Goal: Task Accomplishment & Management: Use online tool/utility

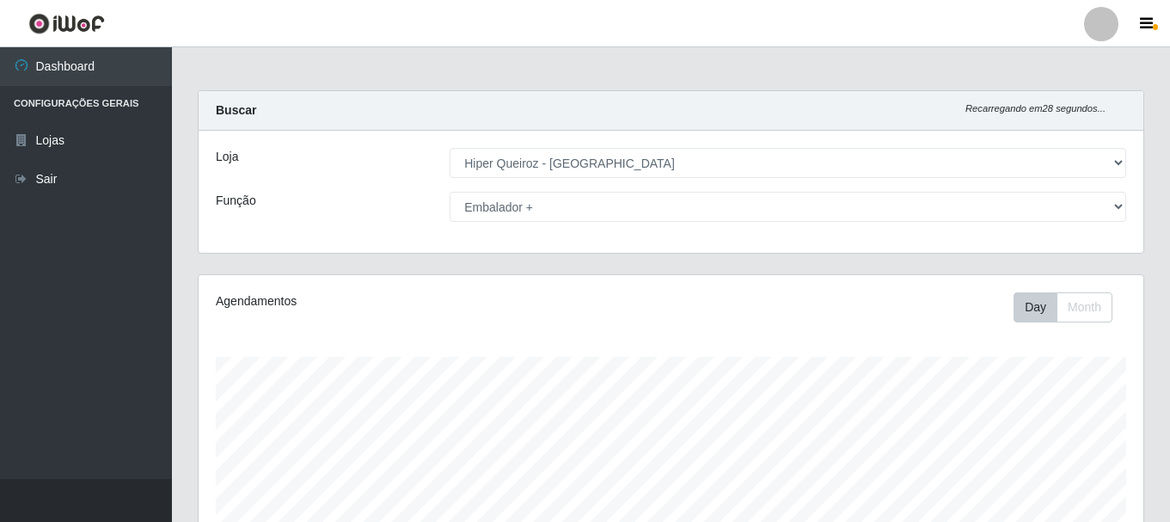
select select "513"
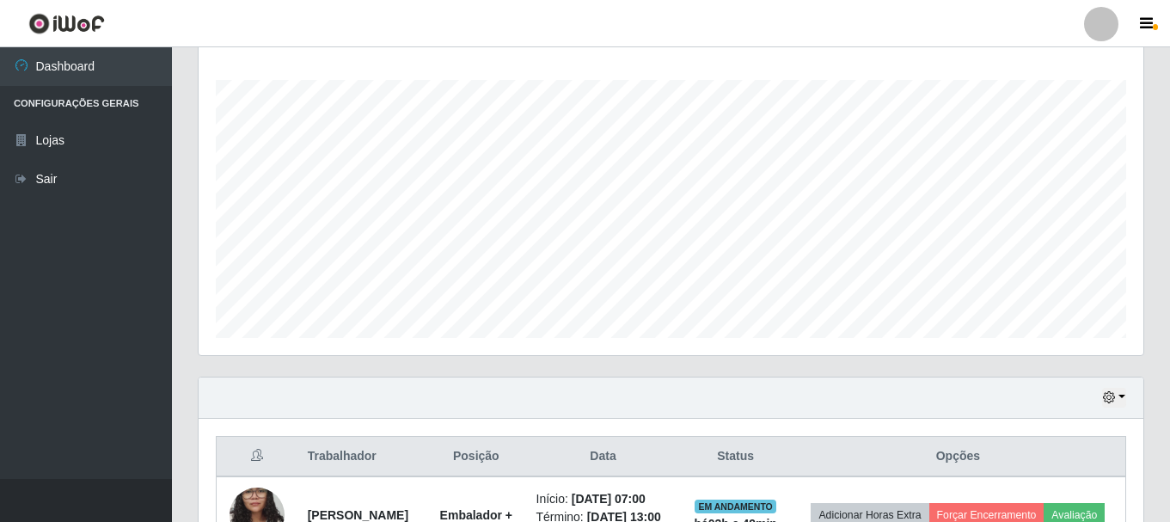
scroll to position [464, 0]
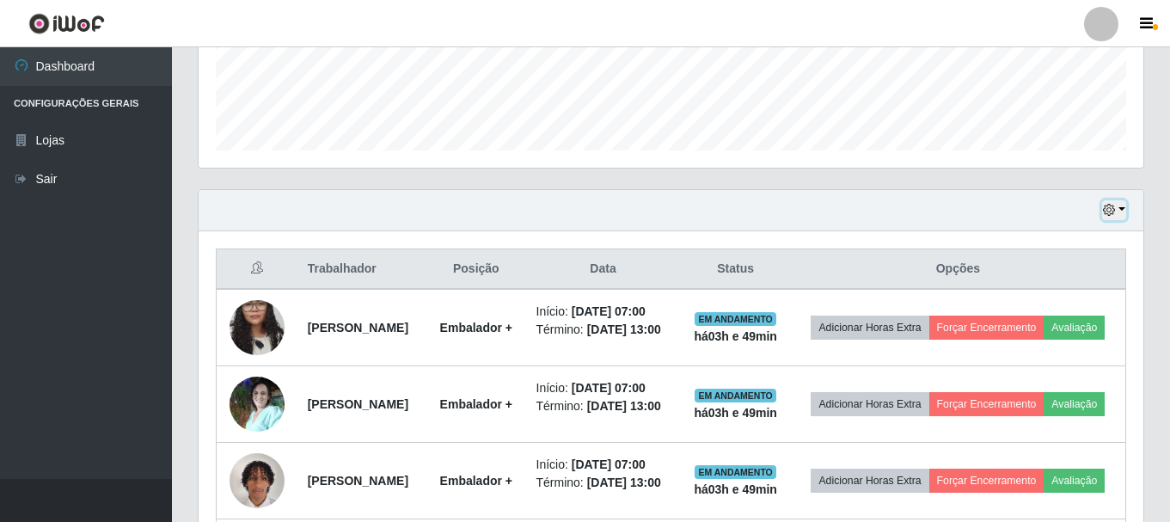
click at [1114, 211] on icon "button" at bounding box center [1109, 210] width 12 height 12
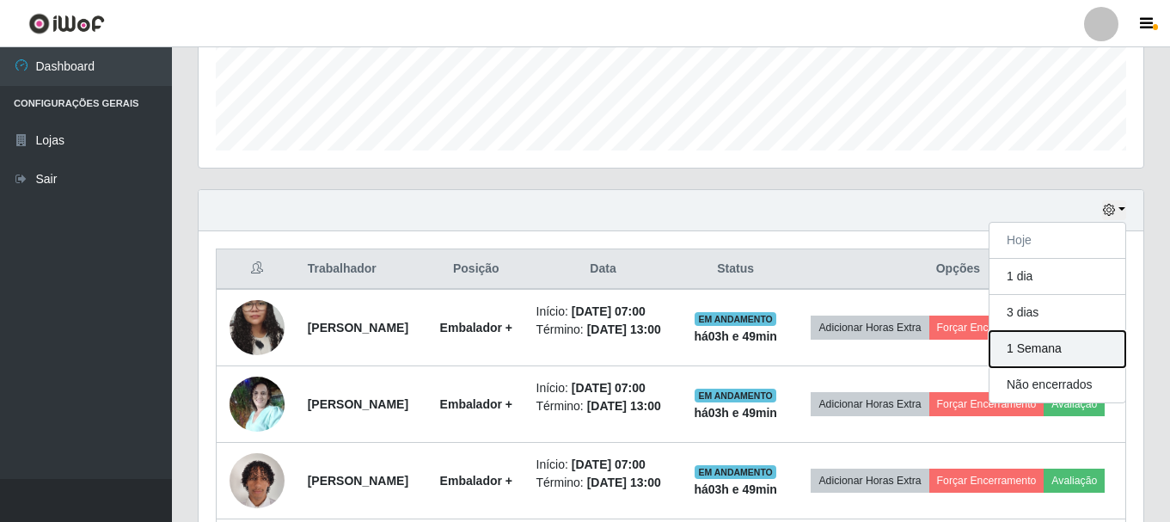
click at [1054, 348] on button "1 Semana" at bounding box center [1057, 349] width 136 height 36
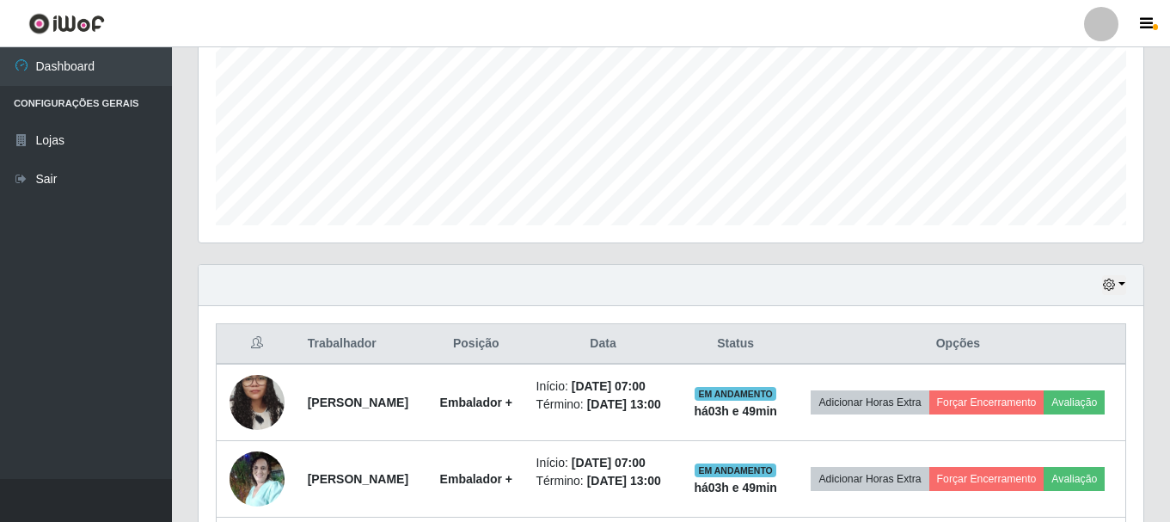
scroll to position [400, 0]
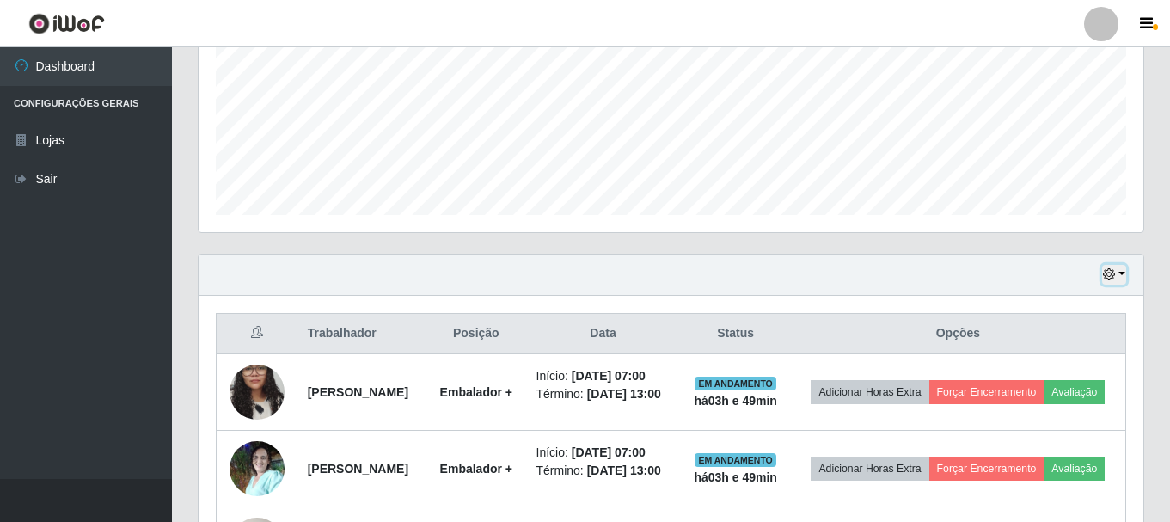
click at [1118, 273] on button "button" at bounding box center [1114, 275] width 24 height 20
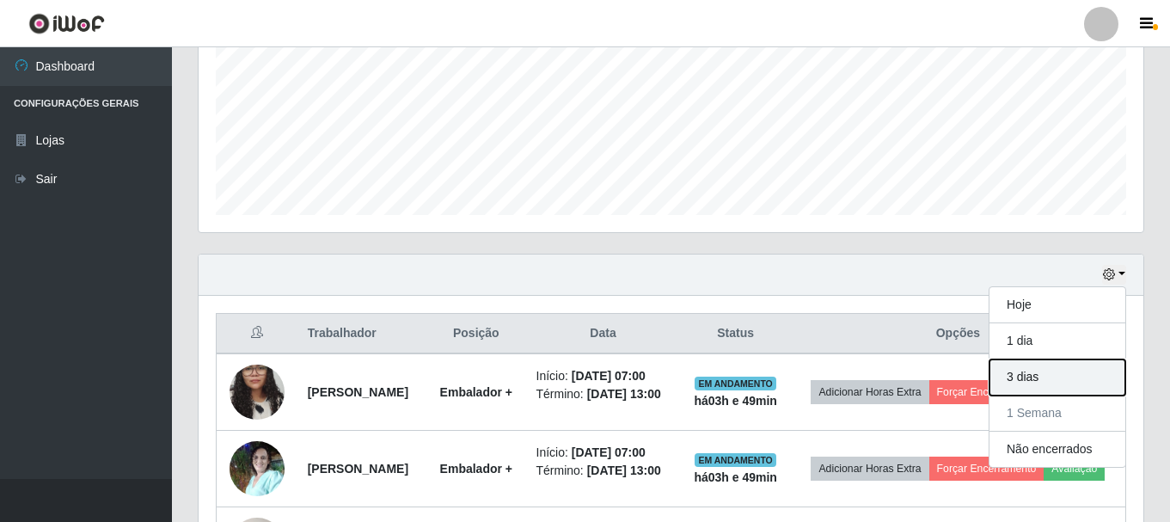
click at [1062, 376] on button "3 dias" at bounding box center [1057, 377] width 136 height 36
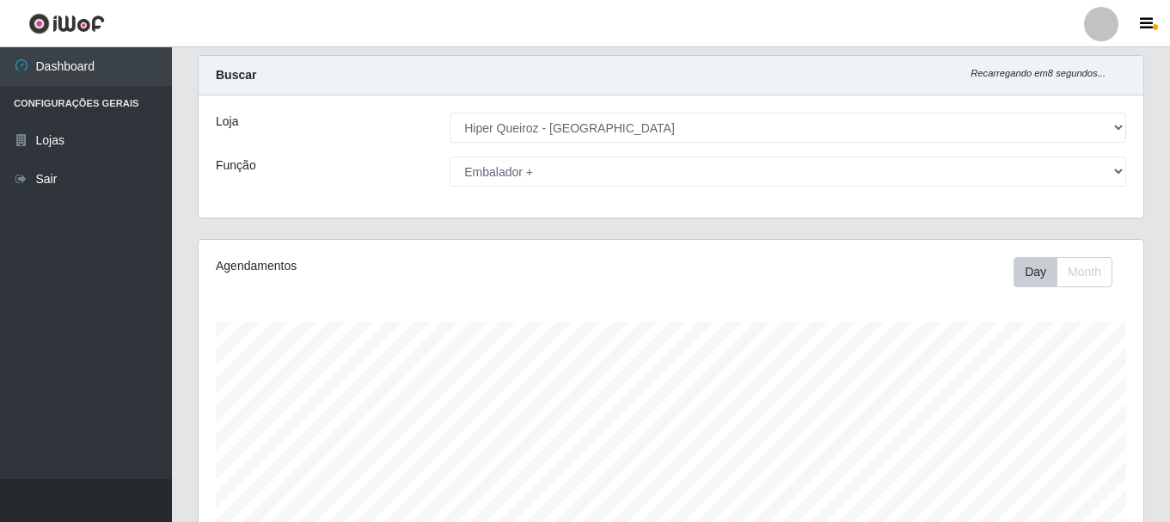
scroll to position [86, 0]
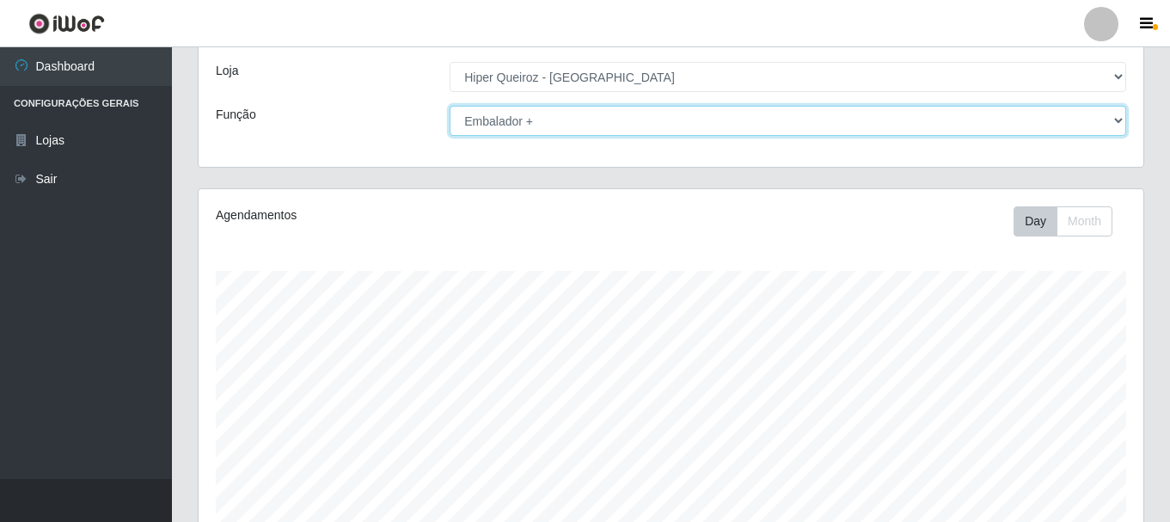
click at [610, 107] on select "[Selecione...] Embalador Embalador + Embalador ++" at bounding box center [788, 121] width 677 height 30
click at [450, 106] on select "[Selecione...] Embalador Embalador + Embalador ++" at bounding box center [788, 121] width 677 height 30
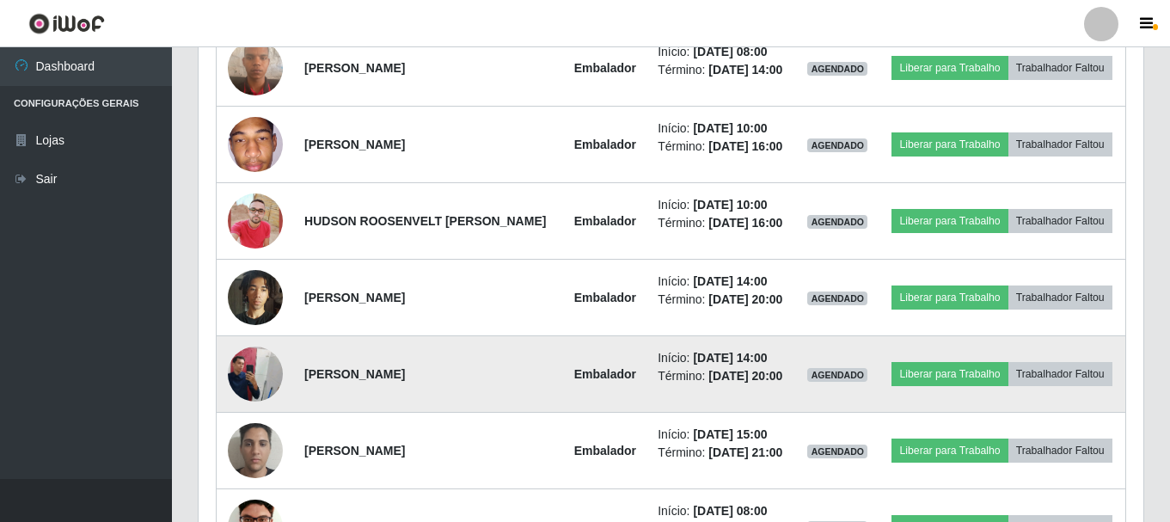
scroll to position [830, 0]
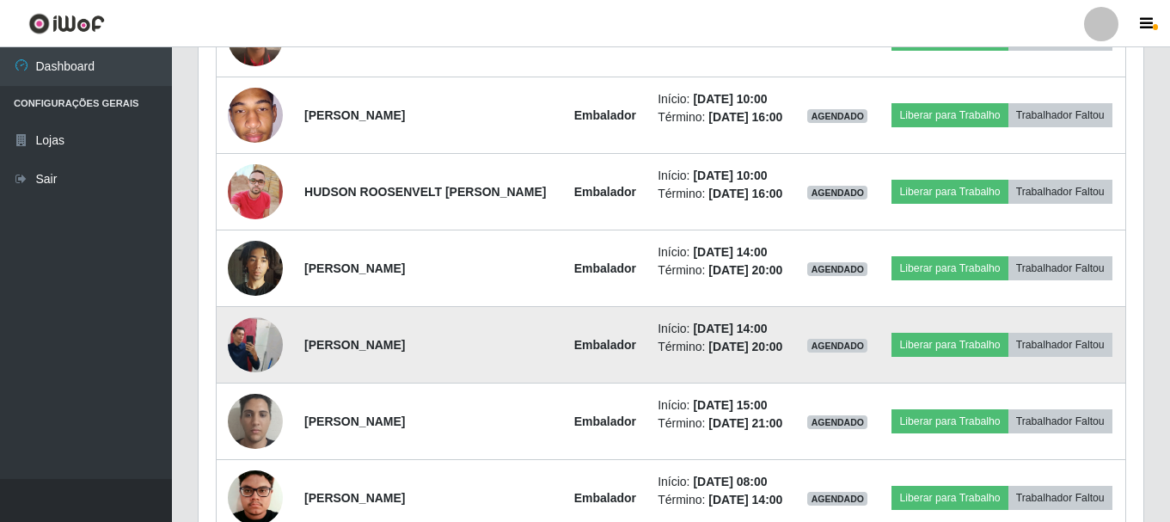
click at [248, 340] on img at bounding box center [255, 344] width 55 height 73
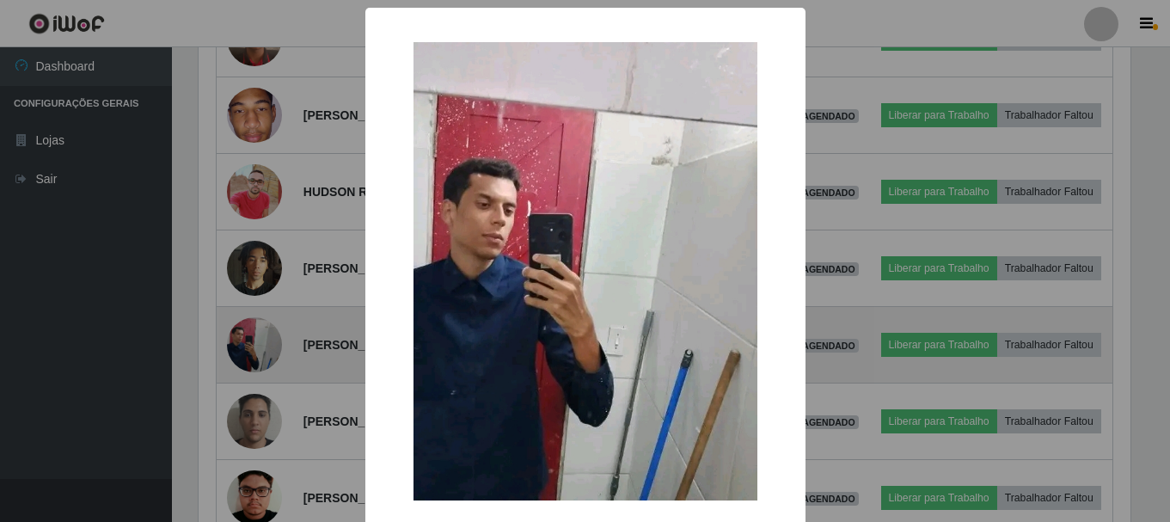
scroll to position [357, 936]
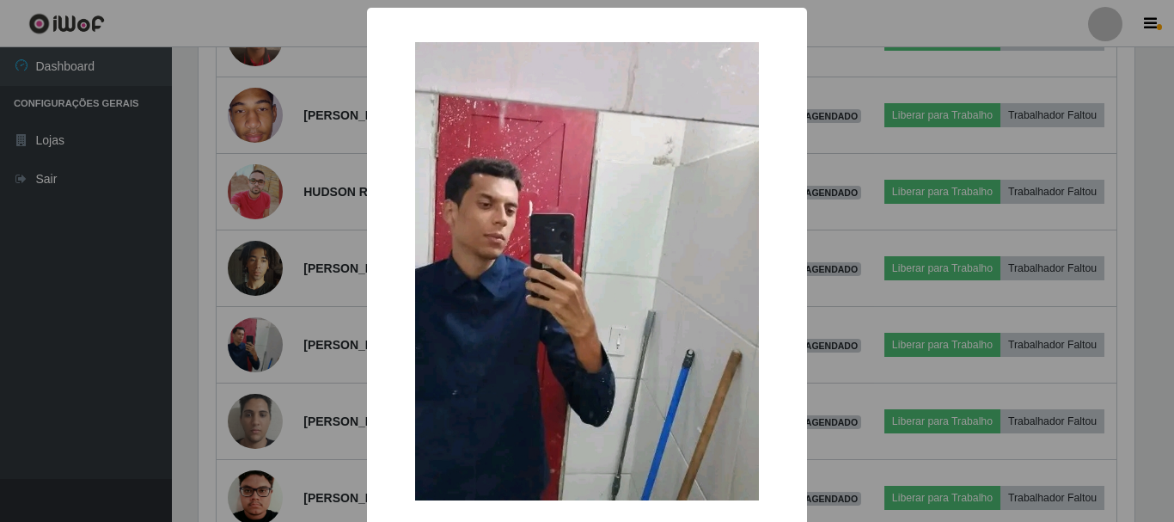
click at [302, 343] on div "× OK Cancel" at bounding box center [587, 261] width 1174 height 522
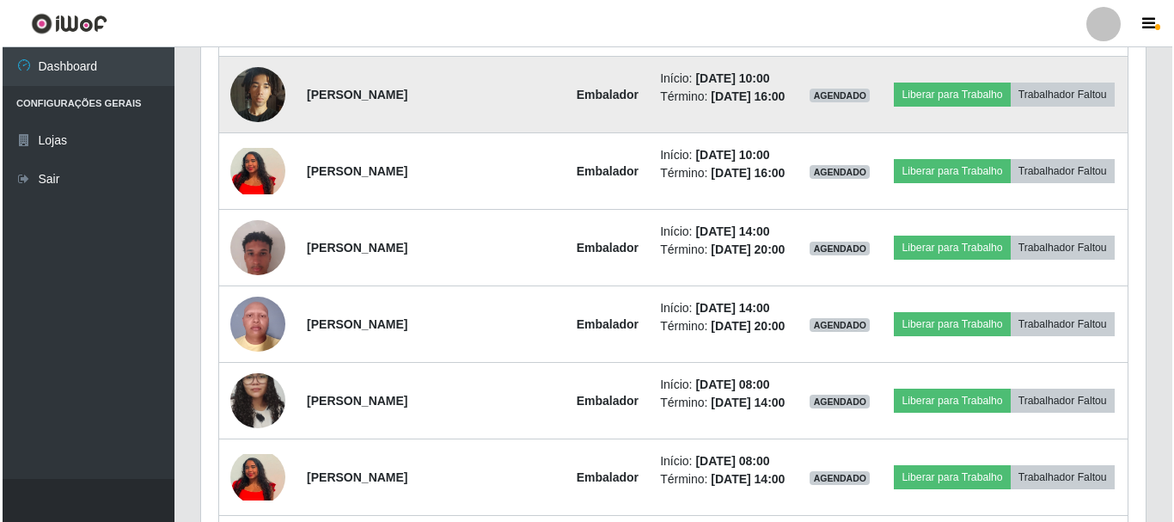
scroll to position [1345, 0]
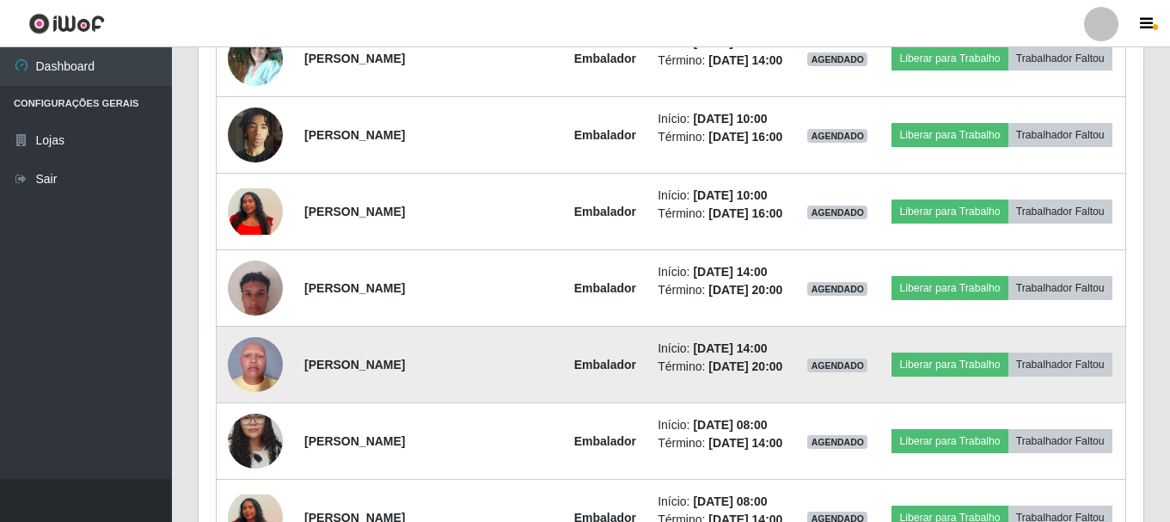
click at [254, 365] on img at bounding box center [255, 364] width 55 height 73
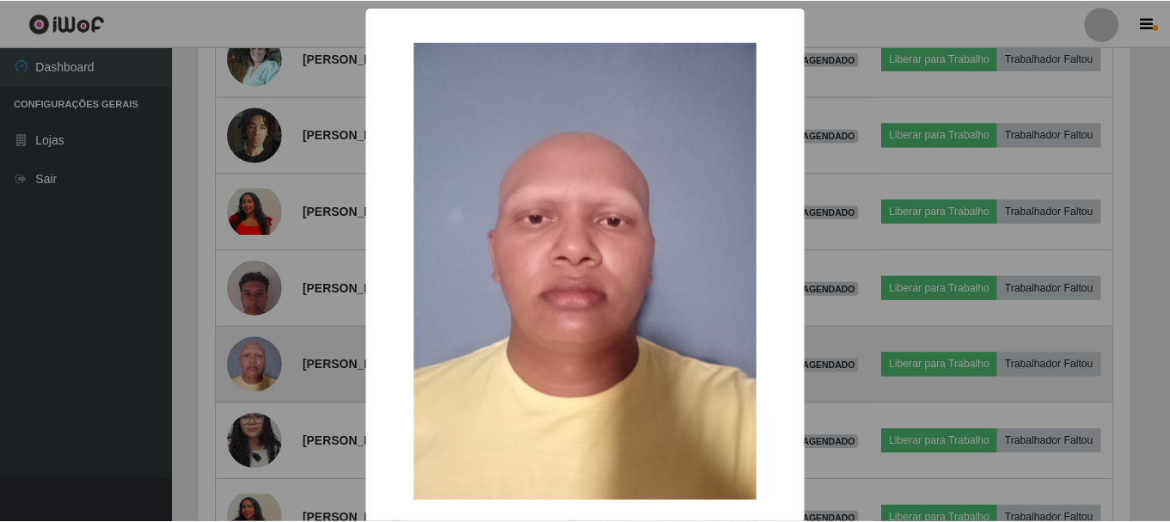
scroll to position [357, 936]
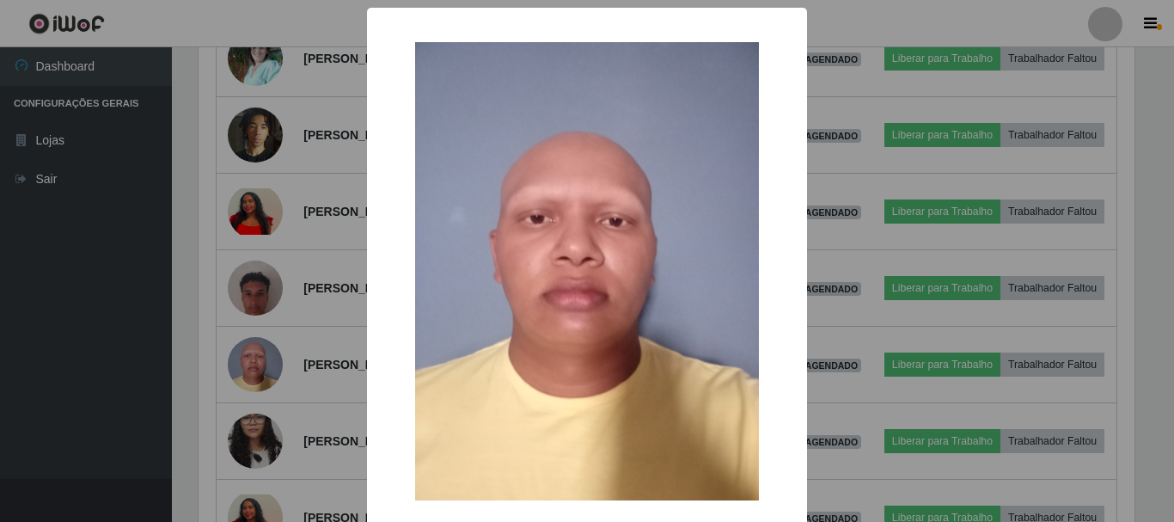
click at [282, 374] on div "× OK Cancel" at bounding box center [587, 261] width 1174 height 522
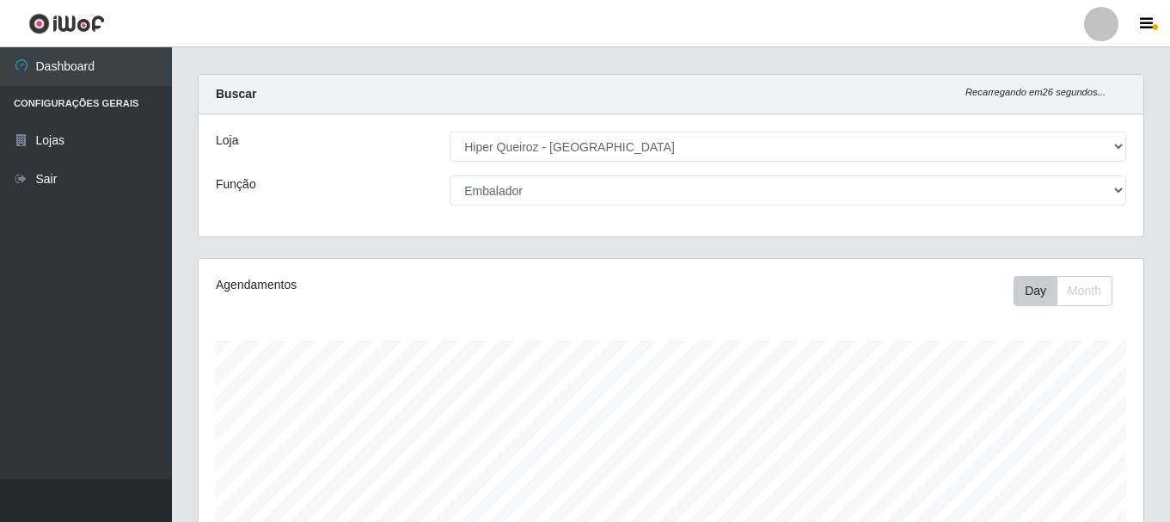
scroll to position [0, 0]
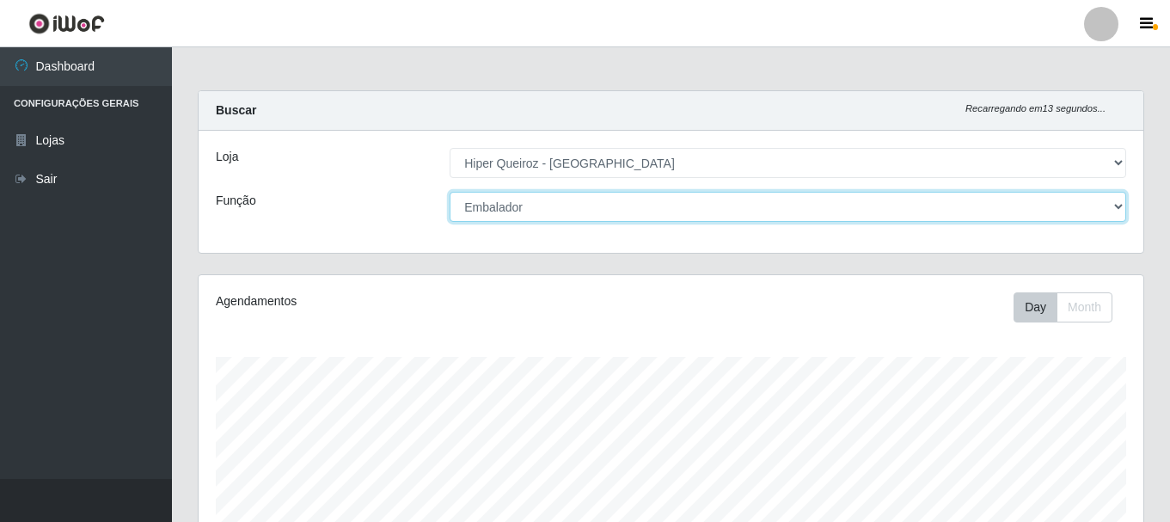
click at [612, 211] on select "[Selecione...] Embalador Embalador + Embalador ++" at bounding box center [788, 207] width 677 height 30
click at [655, 200] on select "[Selecione...] Embalador Embalador + Embalador ++" at bounding box center [788, 207] width 677 height 30
click at [450, 192] on select "[Selecione...] Embalador Embalador + Embalador ++" at bounding box center [788, 207] width 677 height 30
click at [622, 203] on select "[Selecione...] Embalador Embalador + Embalador ++" at bounding box center [788, 207] width 677 height 30
select select "70"
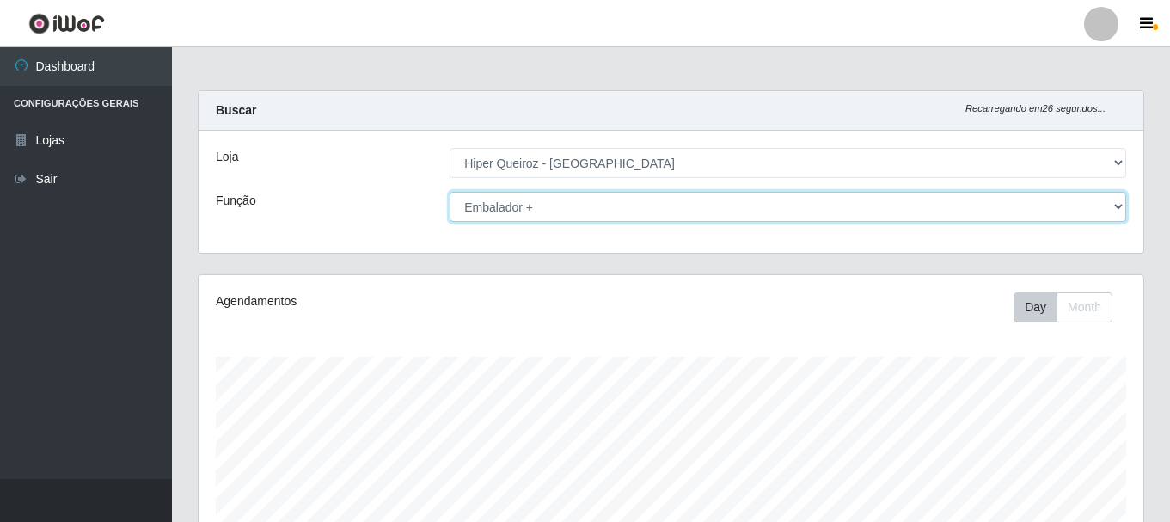
click at [450, 192] on select "[Selecione...] Embalador Embalador + Embalador ++" at bounding box center [788, 207] width 677 height 30
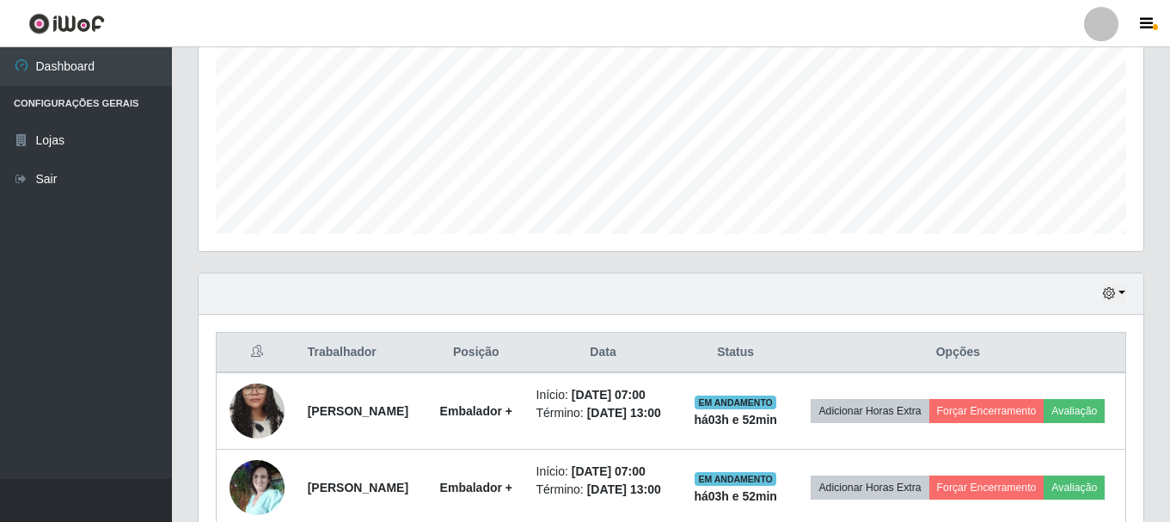
scroll to position [292, 0]
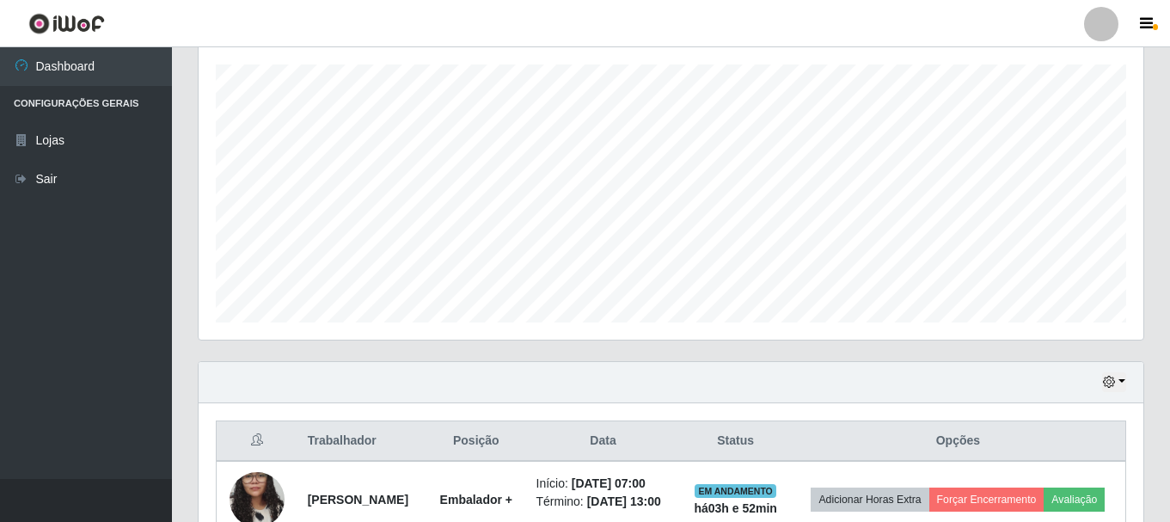
click at [1113, 370] on div "Hoje 1 dia 3 dias 1 Semana Não encerrados" at bounding box center [671, 382] width 945 height 41
click at [1116, 382] on button "button" at bounding box center [1114, 382] width 24 height 20
click at [919, 392] on div "Hoje 1 dia 3 dias 1 Semana Não encerrados" at bounding box center [671, 382] width 945 height 41
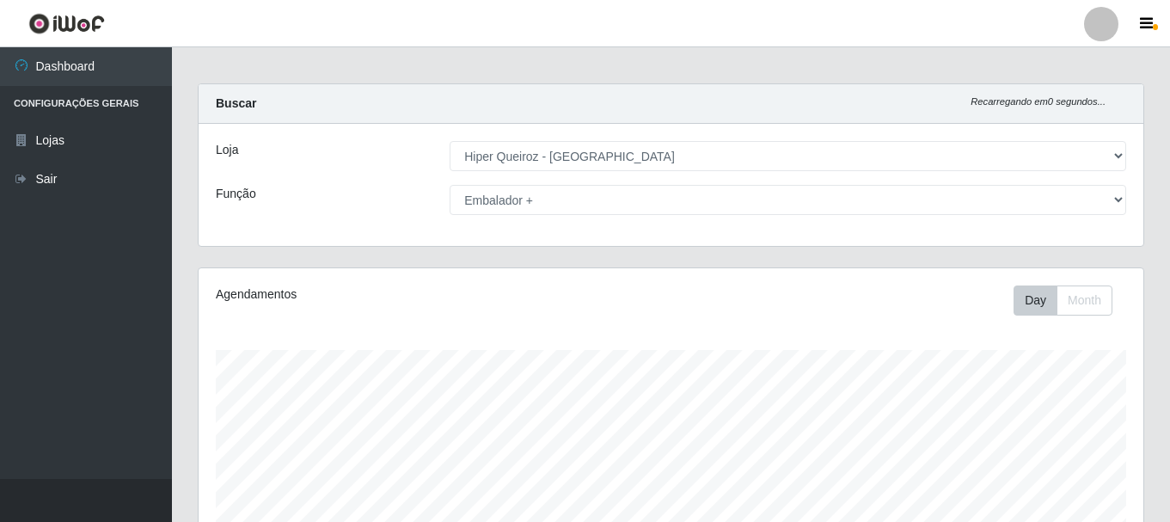
scroll to position [0, 0]
